Goal: Find contact information: Find contact information

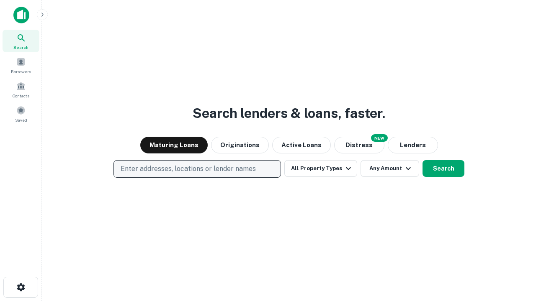
click at [197, 169] on p "Enter addresses, locations or lender names" at bounding box center [188, 169] width 135 height 10
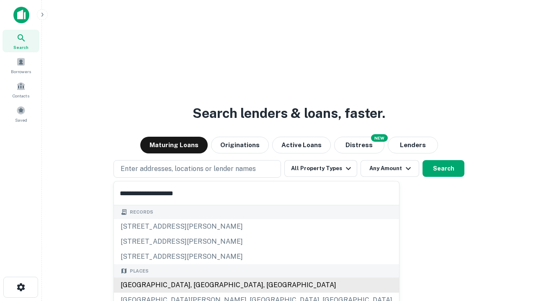
click at [200, 285] on div "[GEOGRAPHIC_DATA], [GEOGRAPHIC_DATA], [GEOGRAPHIC_DATA]" at bounding box center [256, 285] width 285 height 15
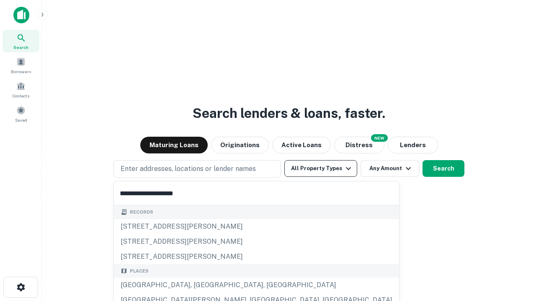
click at [321, 169] on button "All Property Types" at bounding box center [320, 168] width 73 height 17
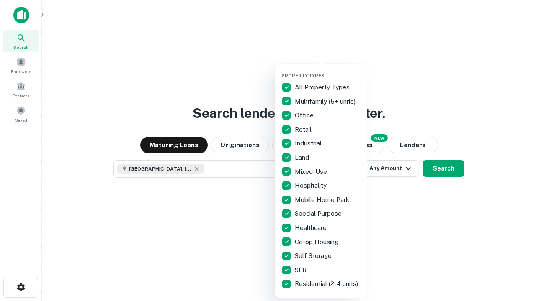
click at [327, 70] on button "button" at bounding box center [327, 70] width 92 height 0
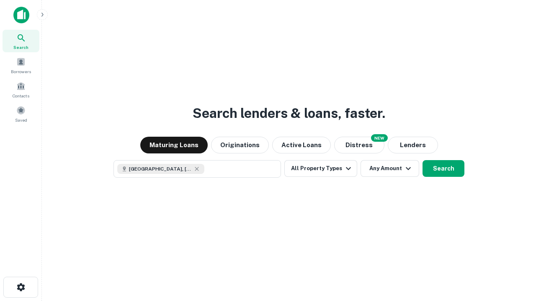
scroll to position [13, 0]
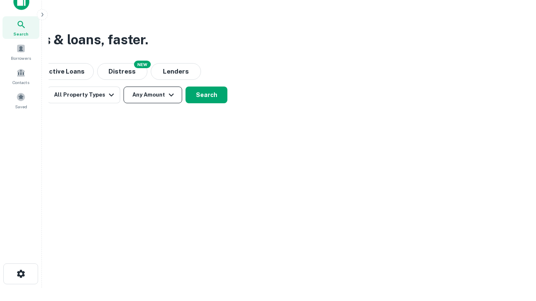
click at [153, 95] on button "Any Amount" at bounding box center [152, 95] width 59 height 17
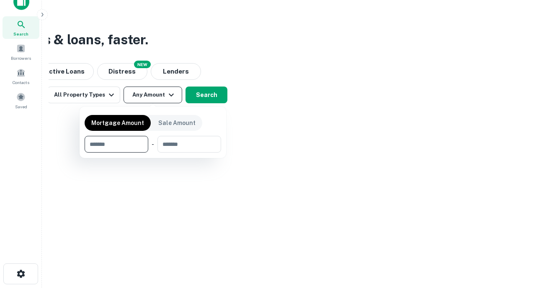
type input "*******"
click at [153, 153] on button "button" at bounding box center [153, 153] width 136 height 0
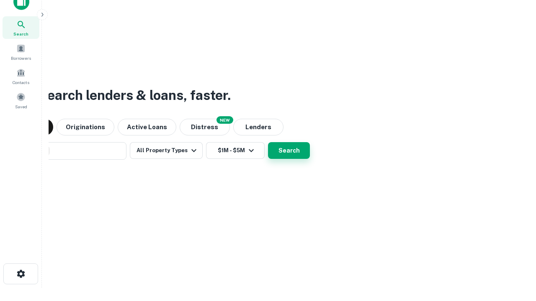
click at [268, 142] on button "Search" at bounding box center [289, 150] width 42 height 17
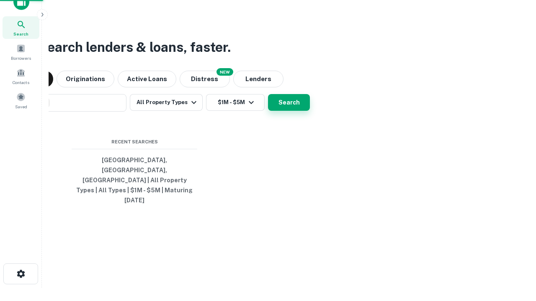
scroll to position [22, 237]
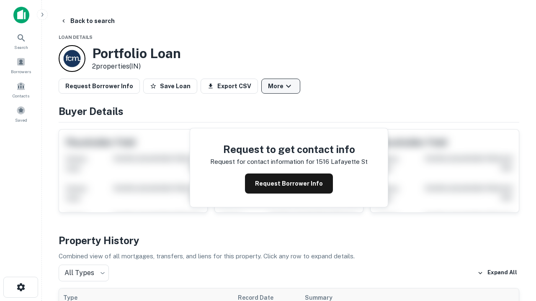
click at [280, 86] on button "More" at bounding box center [280, 86] width 39 height 15
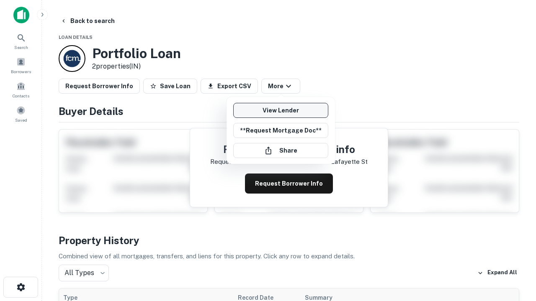
click at [280, 110] on link "View Lender" at bounding box center [280, 110] width 95 height 15
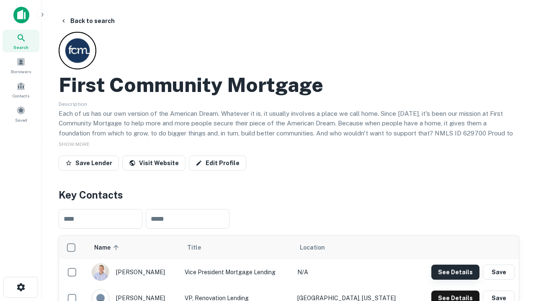
click at [455, 272] on button "See Details" at bounding box center [455, 272] width 48 height 15
click at [21, 287] on icon "button" at bounding box center [21, 287] width 10 height 10
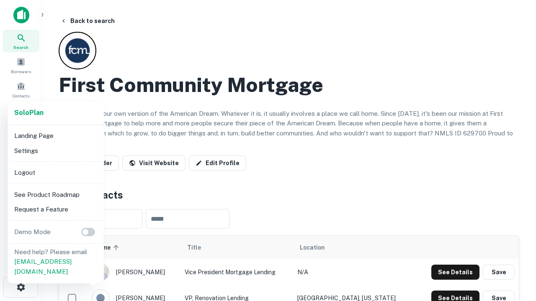
click at [55, 172] on li "Logout" at bounding box center [56, 172] width 90 height 15
